Goal: Navigation & Orientation: Find specific page/section

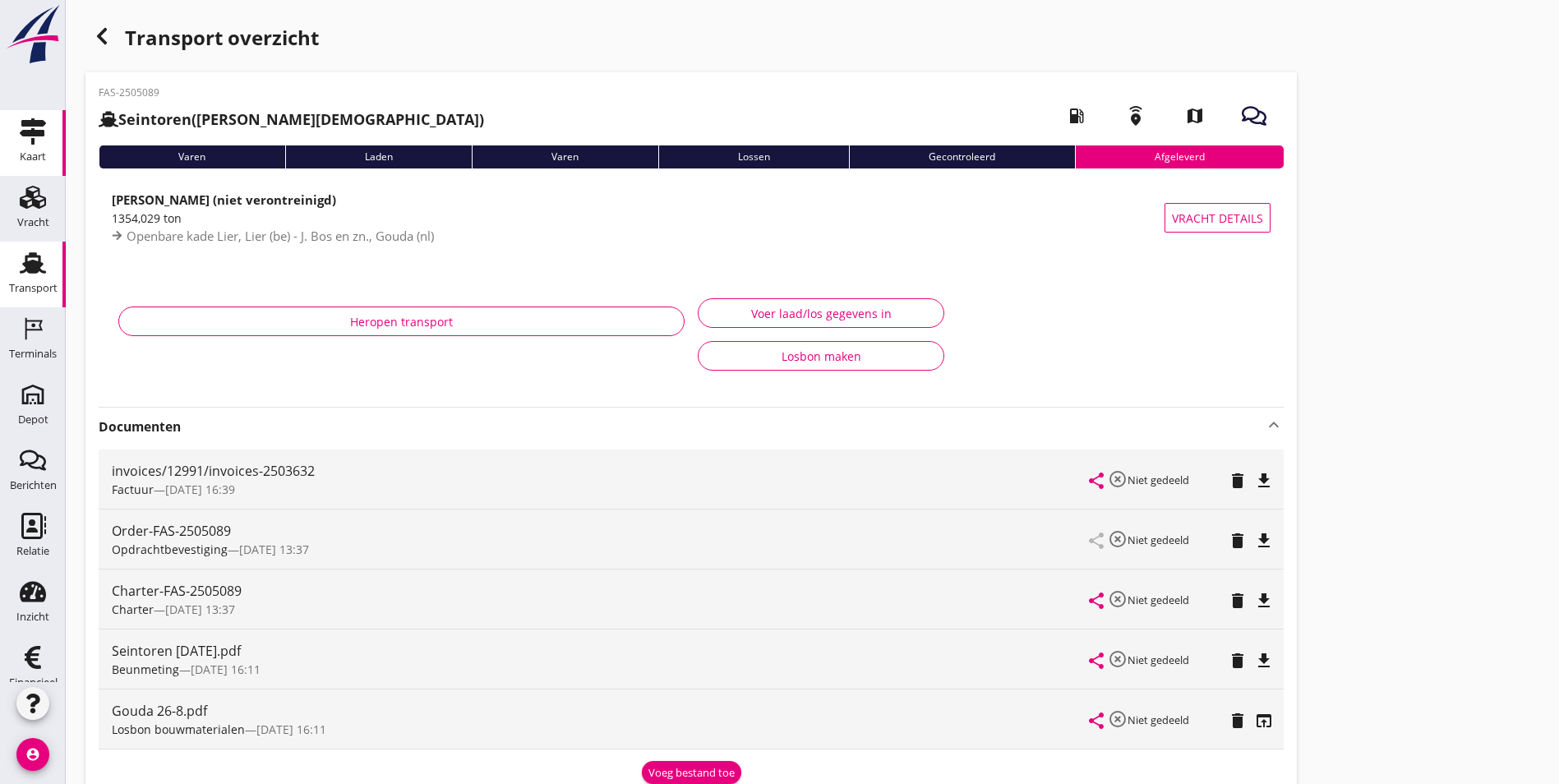
click at [29, 139] on icon "Kaart" at bounding box center [32, 131] width 27 height 27
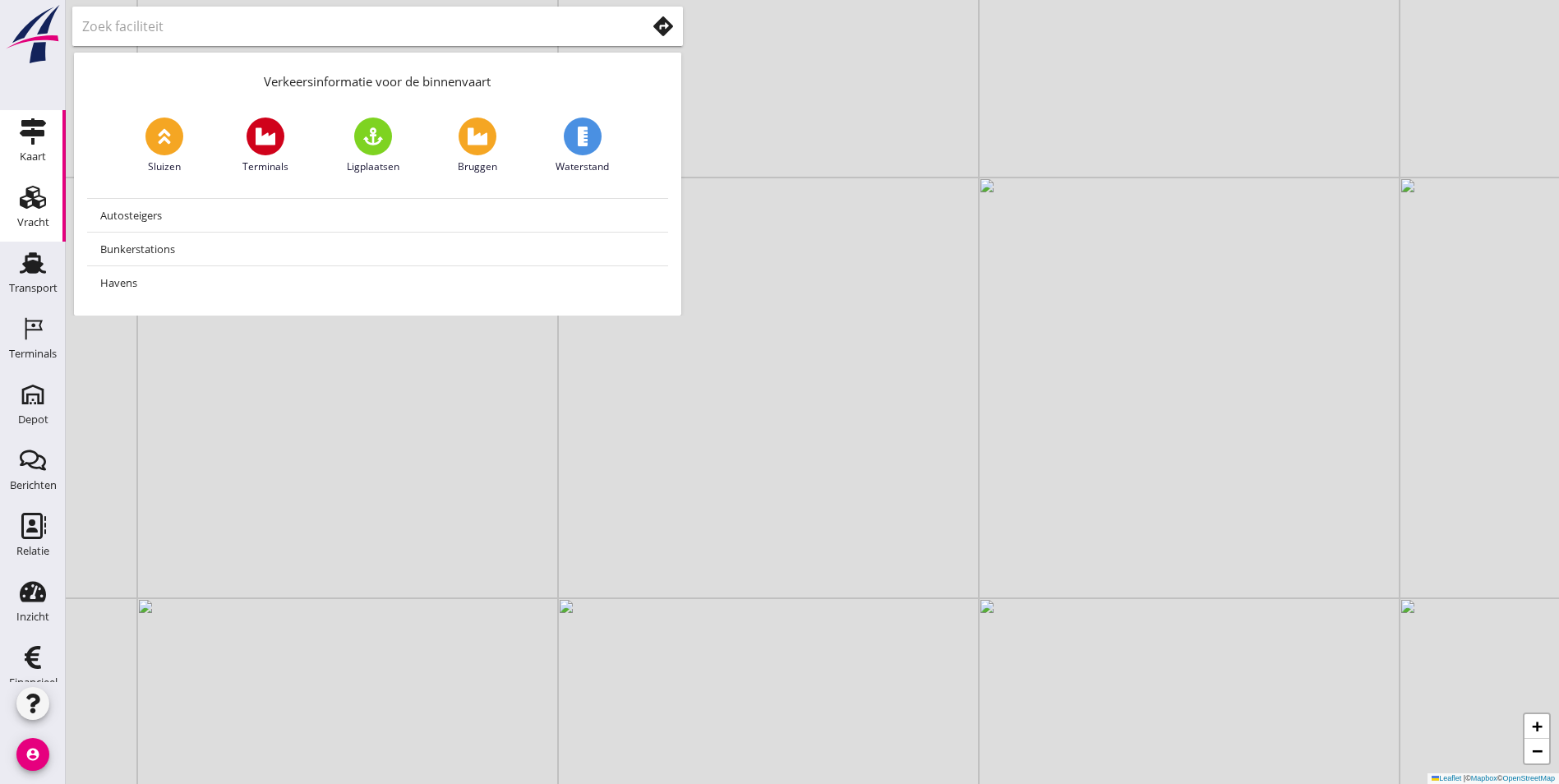
click at [13, 201] on div "Vracht" at bounding box center [32, 197] width 39 height 27
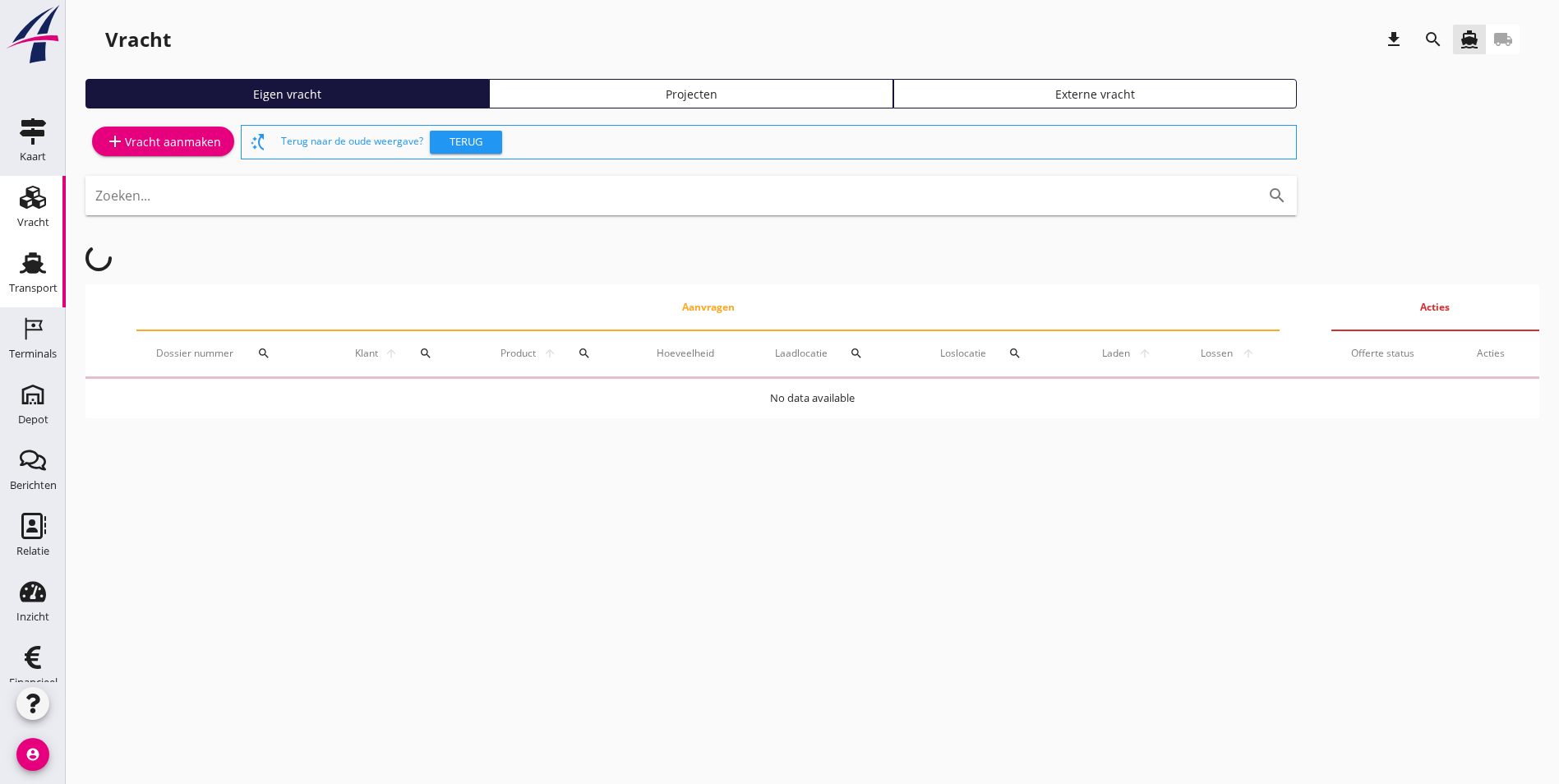
click at [21, 274] on icon "Transport" at bounding box center [32, 262] width 27 height 27
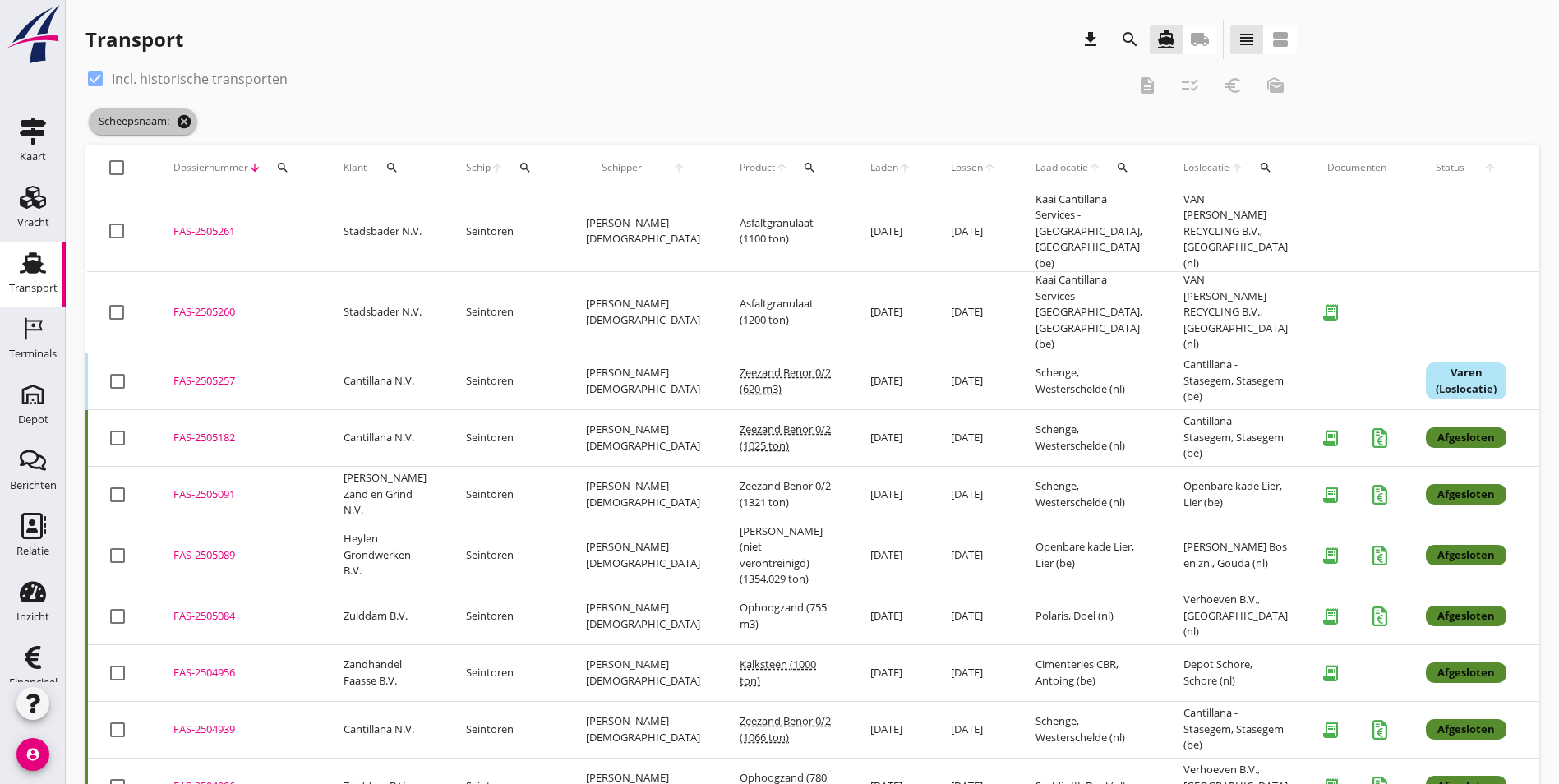
click at [185, 121] on icon "cancel" at bounding box center [184, 121] width 16 height 16
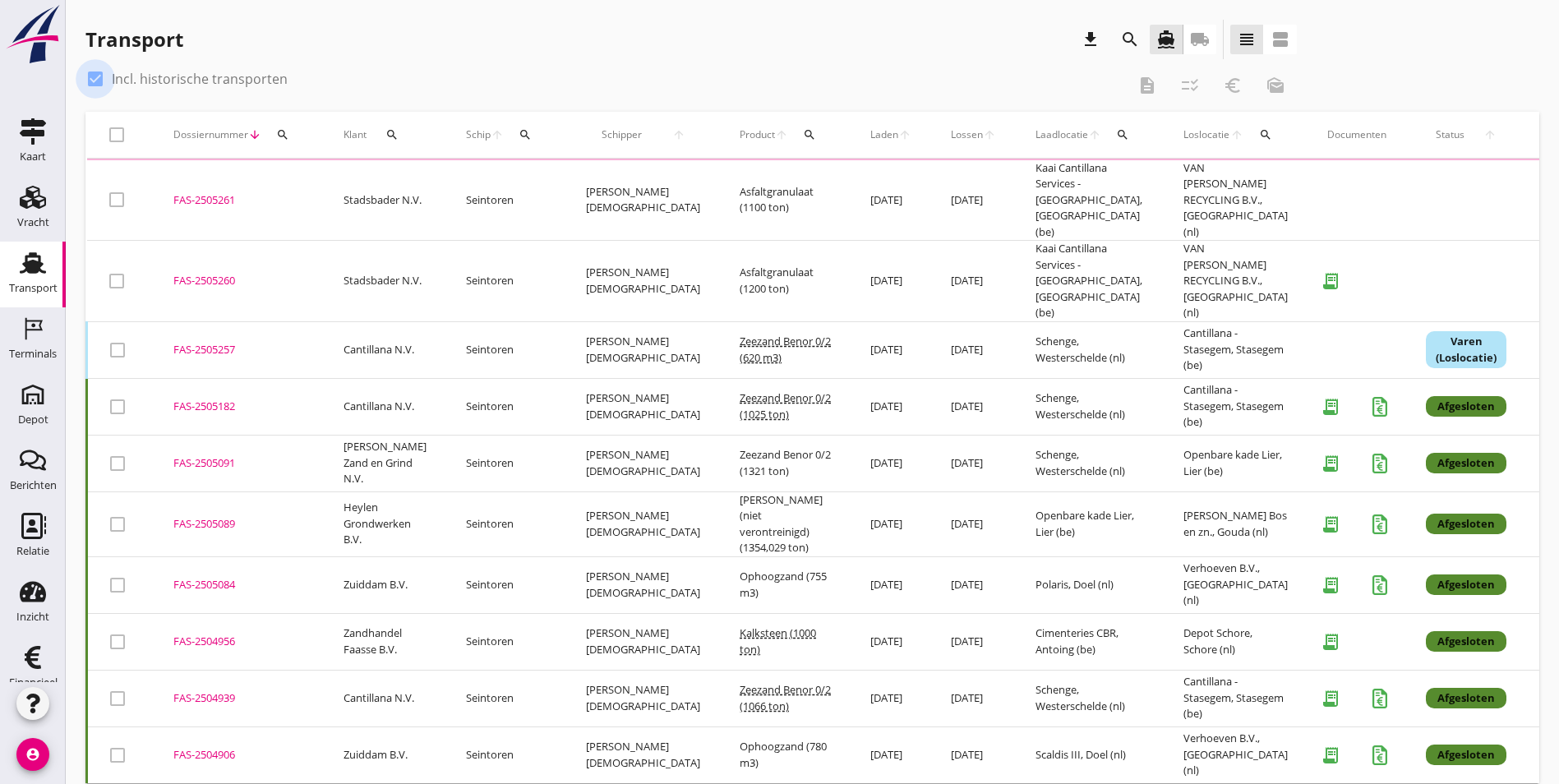
click at [91, 75] on div at bounding box center [95, 79] width 28 height 28
checkbox input "false"
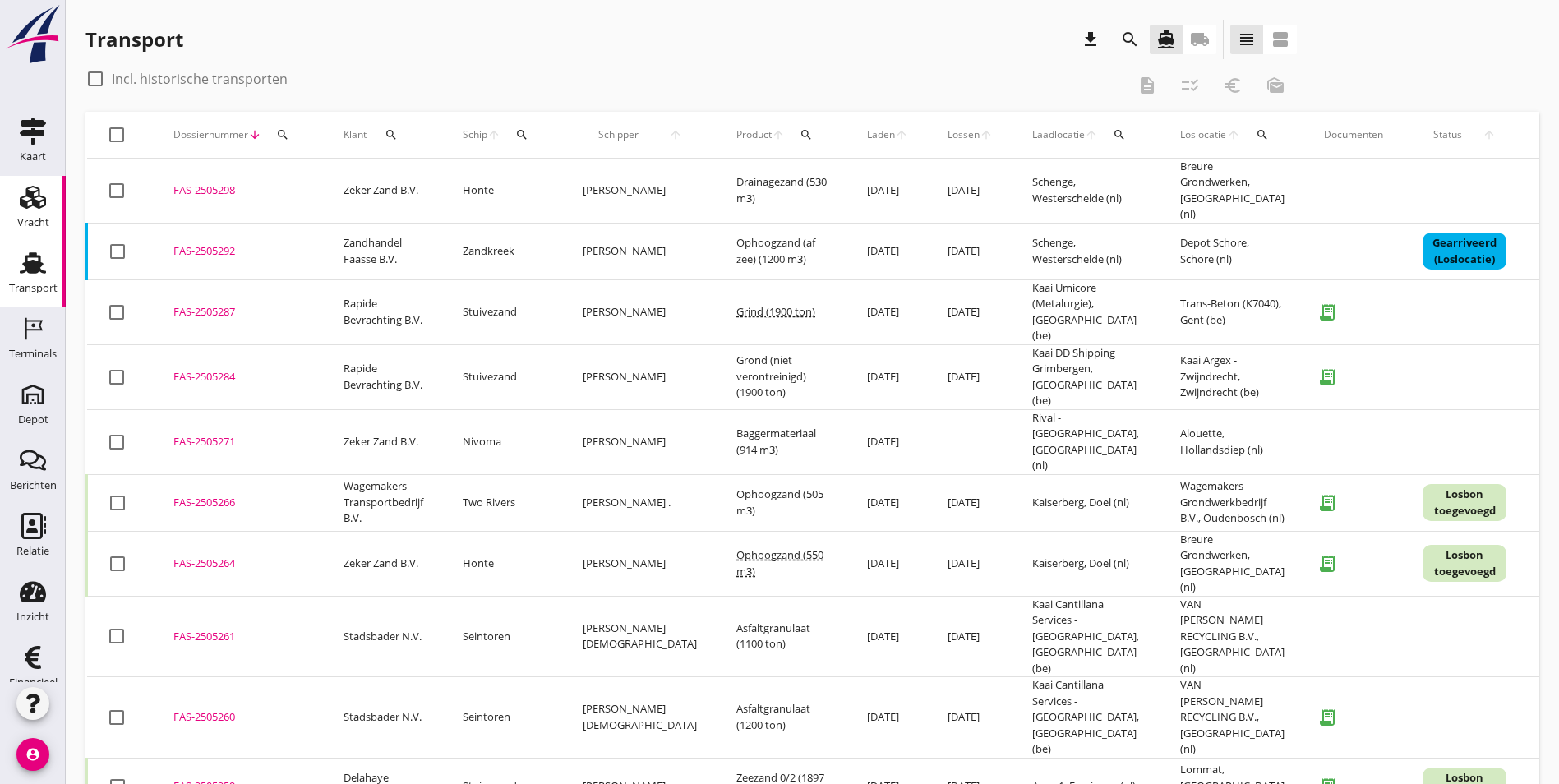
click at [32, 219] on div "Vracht" at bounding box center [32, 222] width 32 height 10
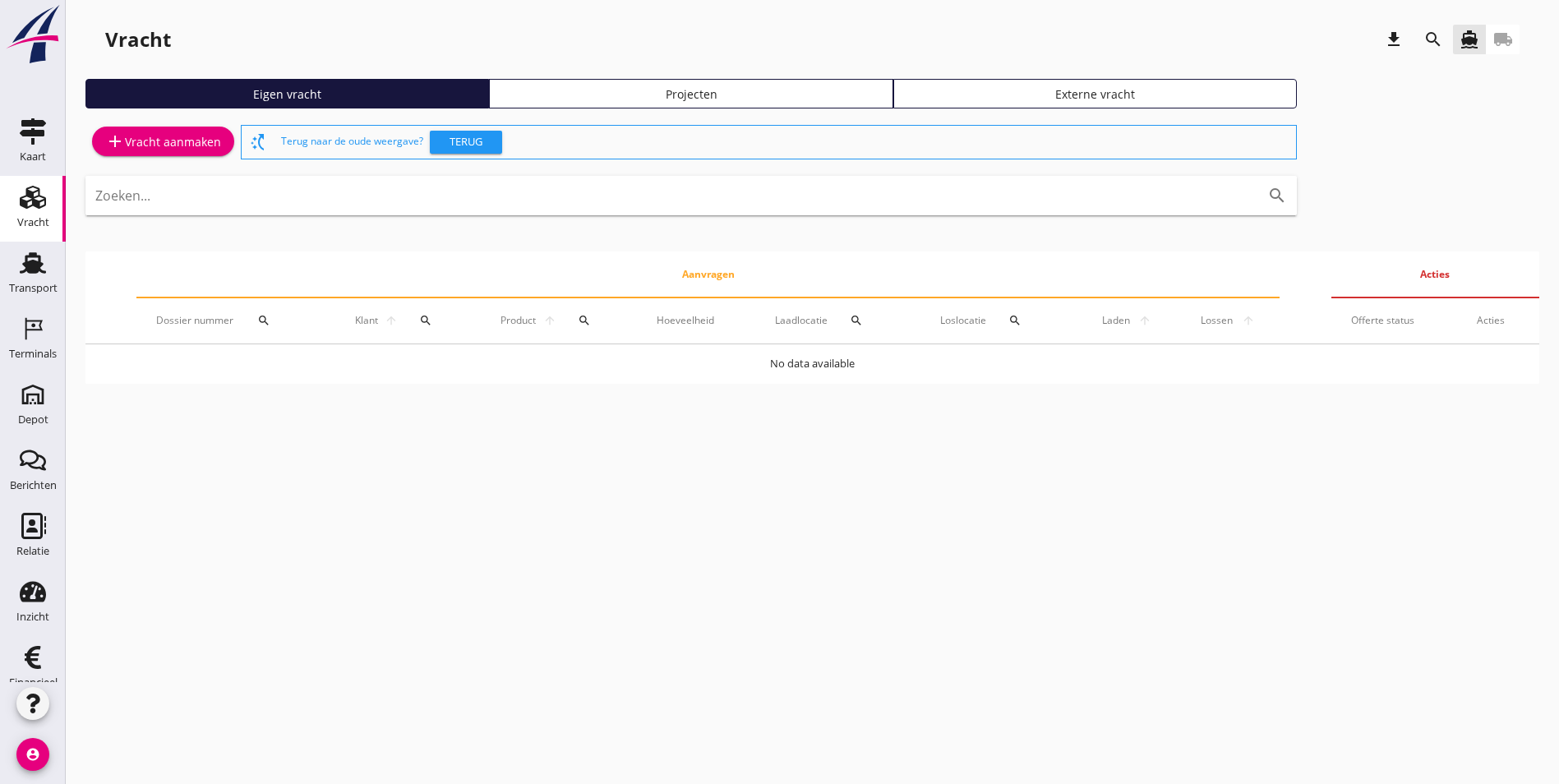
click at [497, 94] on div "Projecten" at bounding box center [691, 94] width 389 height 17
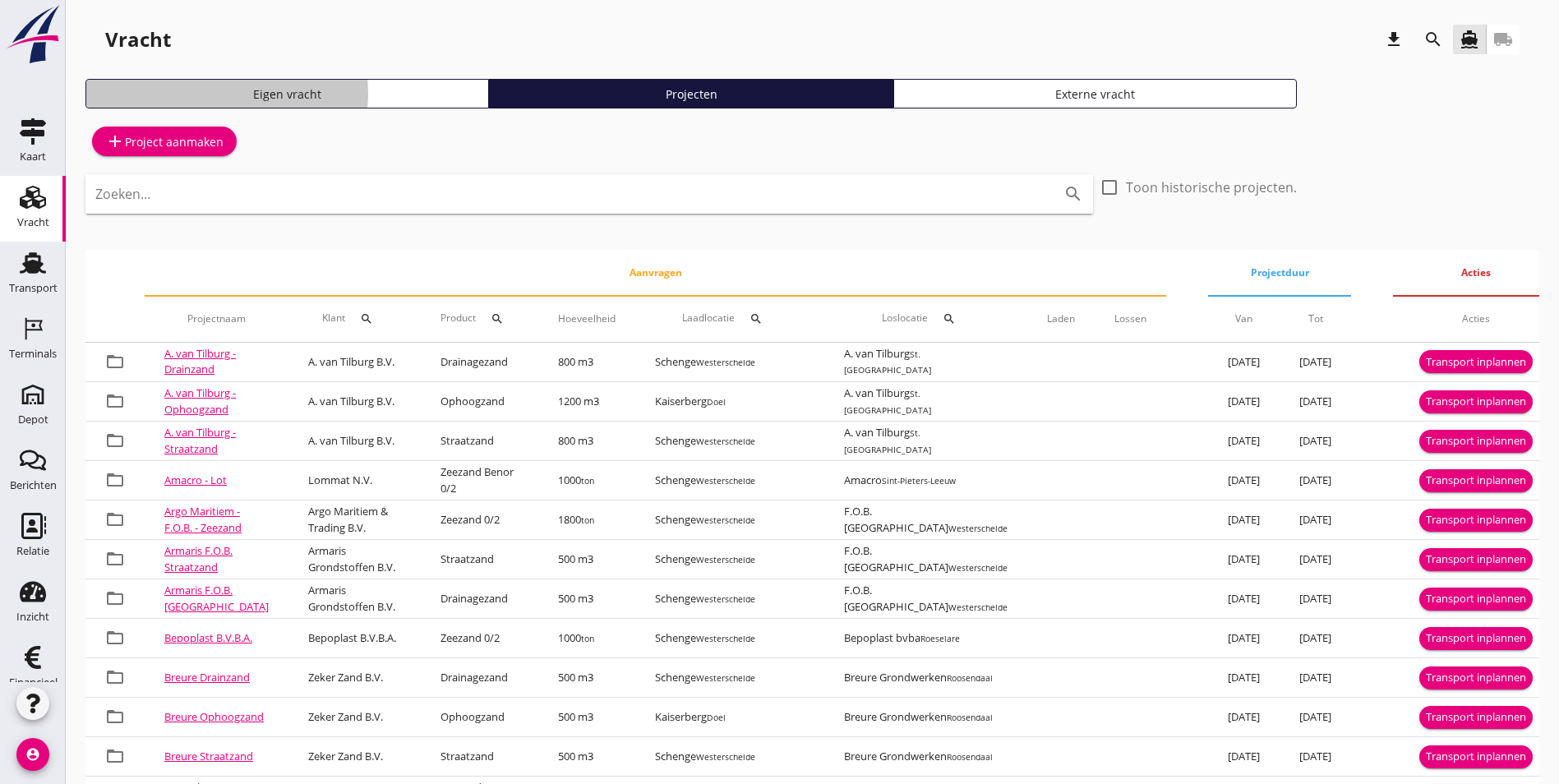
click at [279, 93] on div "Eigen vracht" at bounding box center [287, 94] width 389 height 17
